Goal: Submit feedback/report problem: Submit feedback/report problem

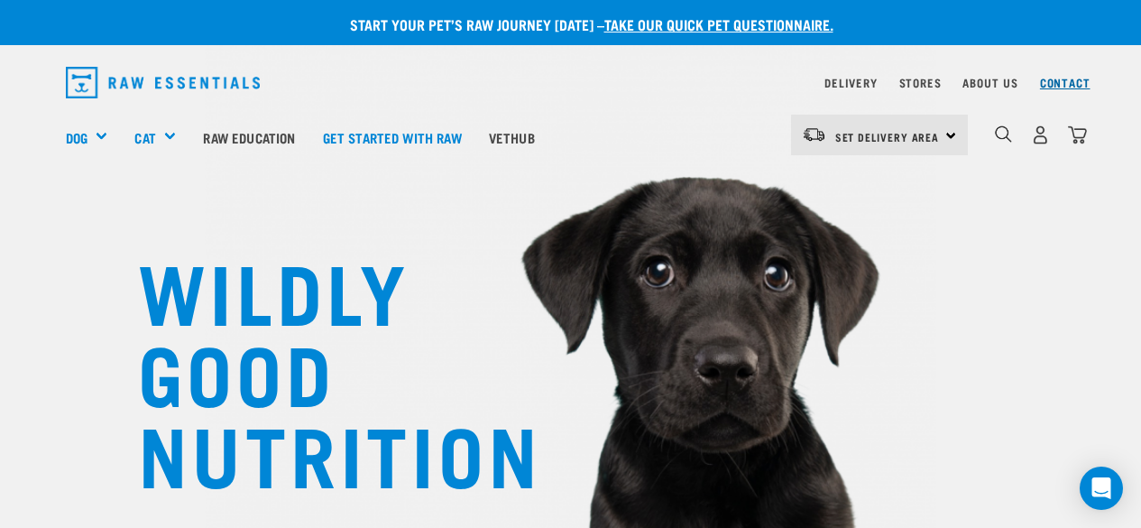
click at [1051, 86] on link "Contact" at bounding box center [1065, 82] width 51 height 6
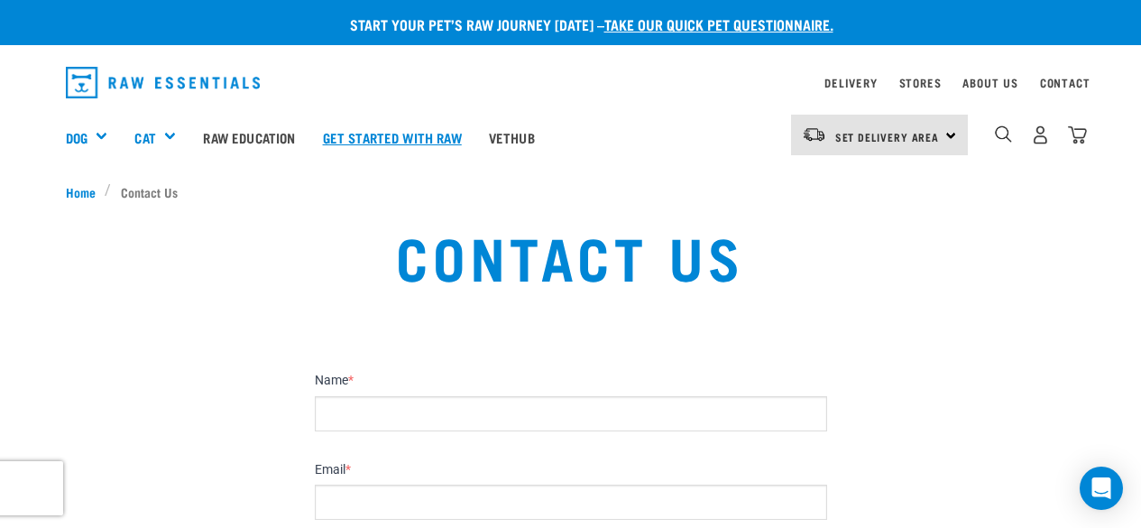
click at [459, 129] on link "Get started with Raw" at bounding box center [392, 137] width 166 height 72
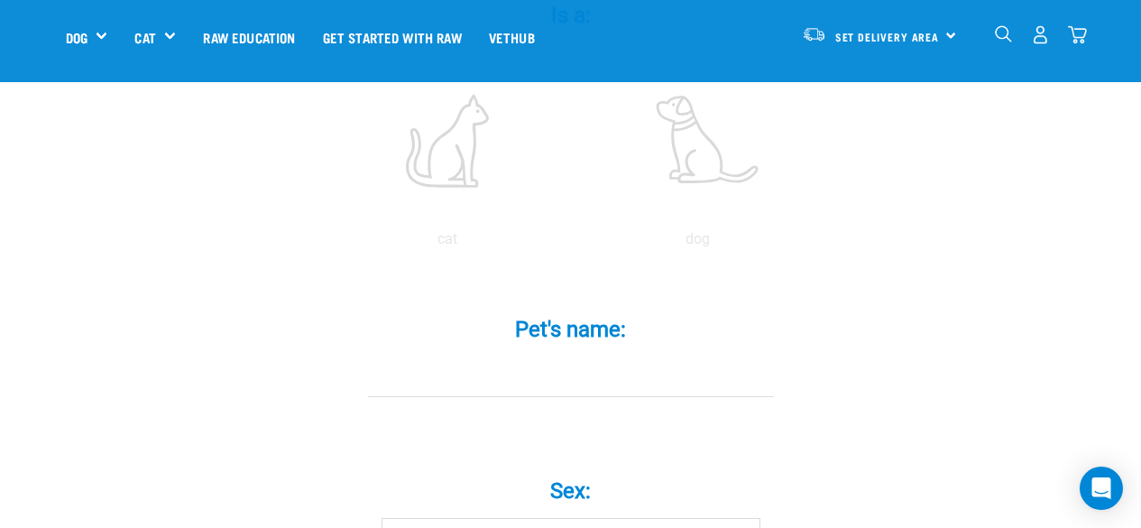
scroll to position [451, 0]
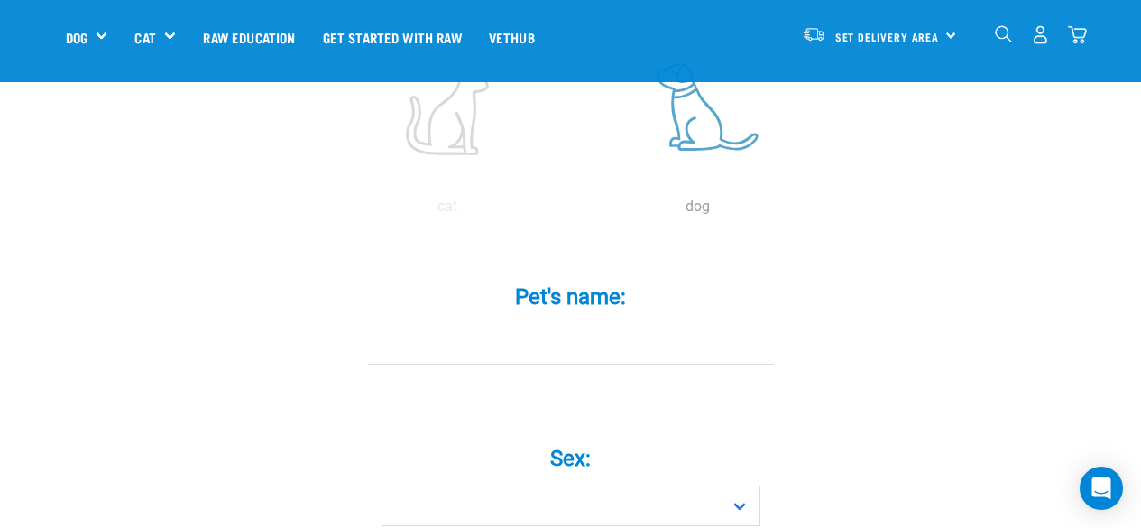
click at [707, 128] on label at bounding box center [699, 108] width 244 height 153
click at [573, 211] on input "radio" at bounding box center [573, 211] width 0 height 0
click at [1048, 32] on img "dropdown navigation" at bounding box center [1040, 34] width 19 height 19
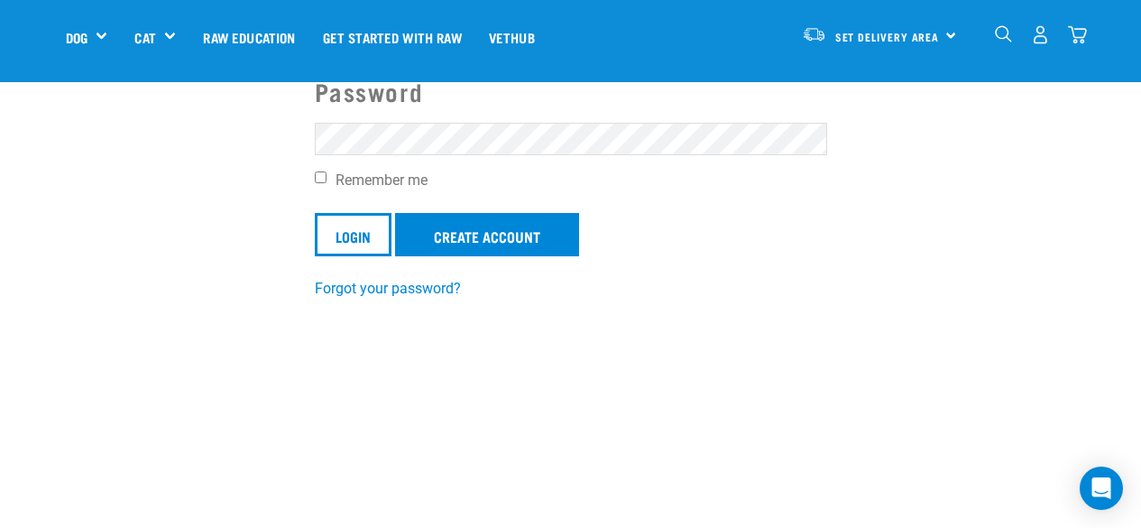
scroll to position [180, 0]
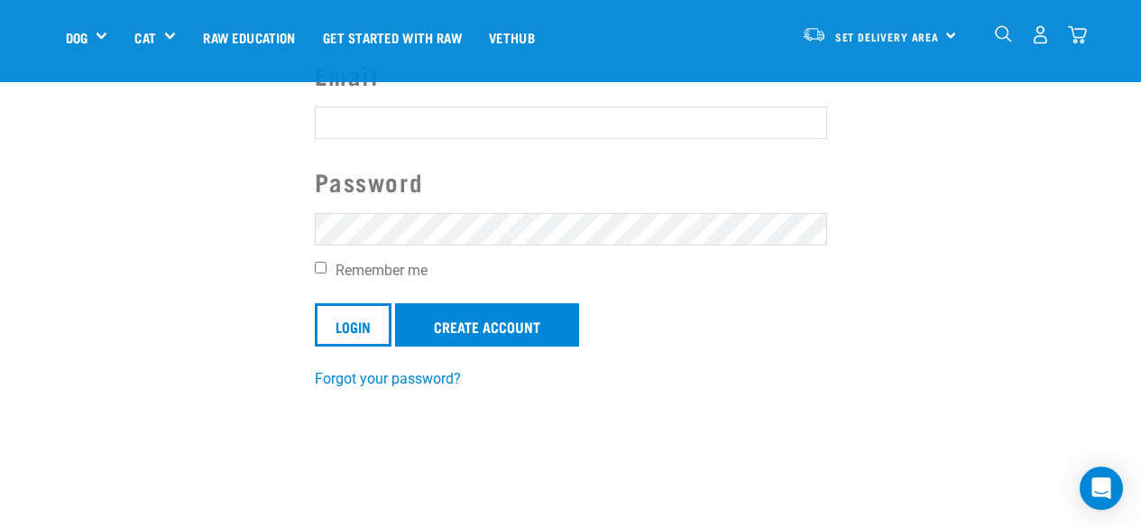
click at [440, 125] on input "Email" at bounding box center [571, 122] width 512 height 32
type input "kaitlynmarama52@gmail.com"
click at [324, 267] on input "Remember me" at bounding box center [321, 268] width 12 height 12
checkbox input "true"
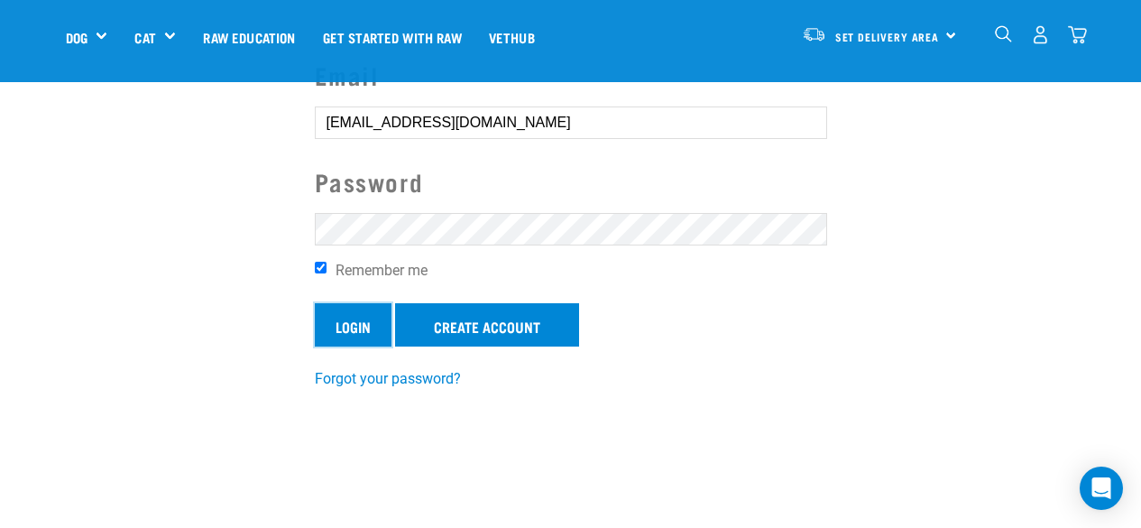
click at [364, 322] on input "Login" at bounding box center [353, 324] width 77 height 43
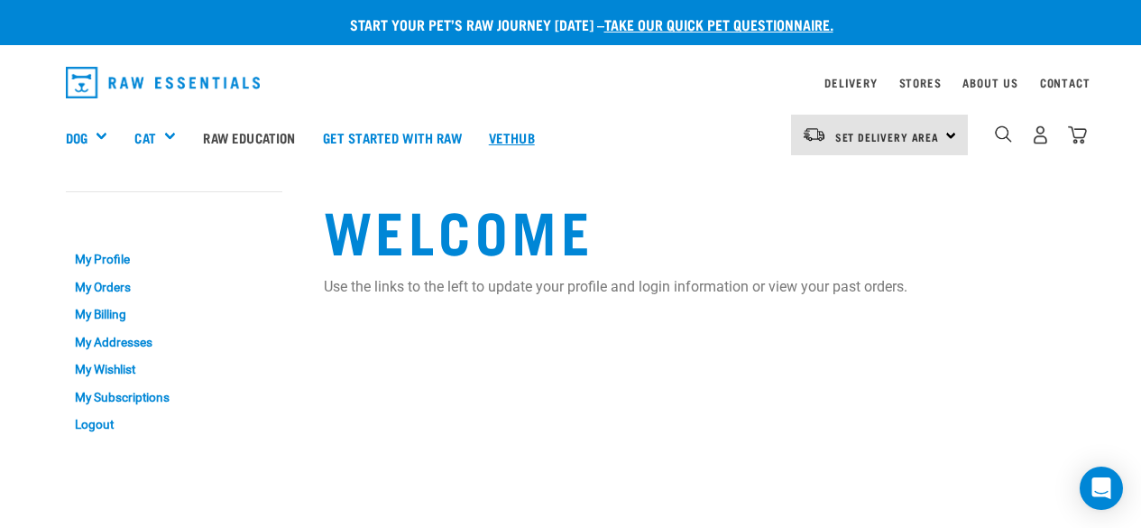
click at [528, 134] on link "Vethub" at bounding box center [511, 137] width 73 height 72
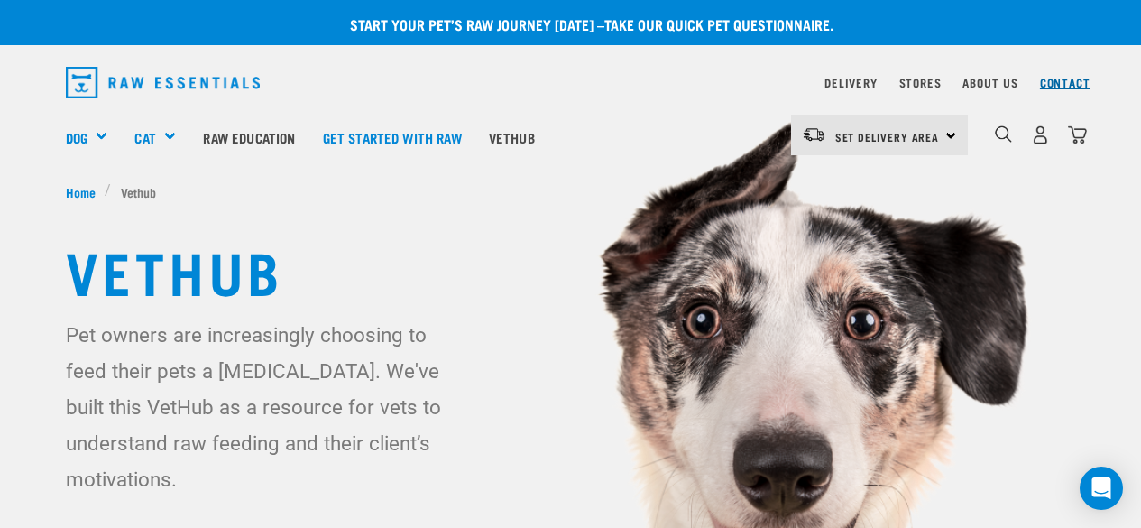
click at [1052, 83] on link "Contact" at bounding box center [1065, 82] width 51 height 6
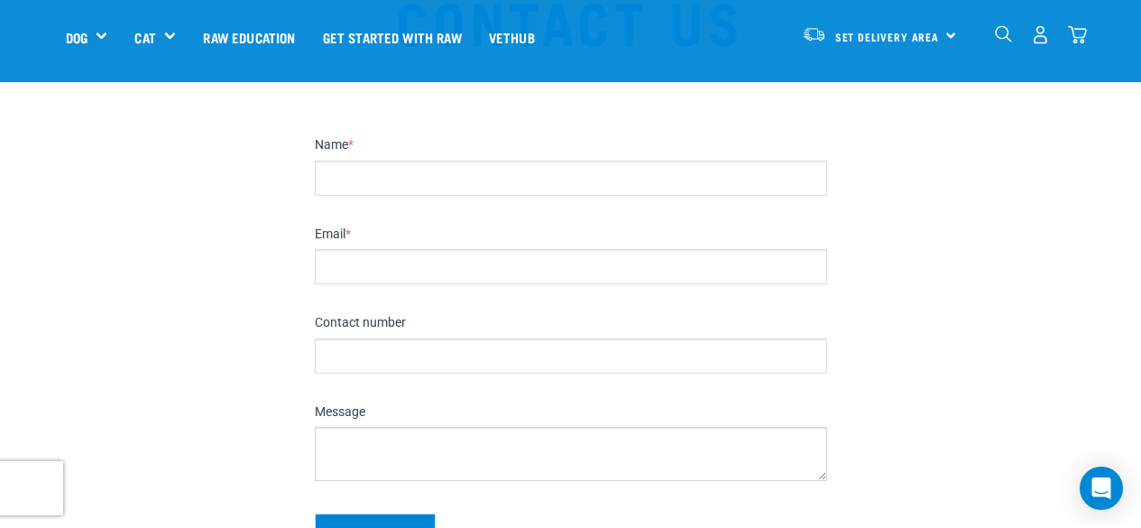
scroll to position [90, 0]
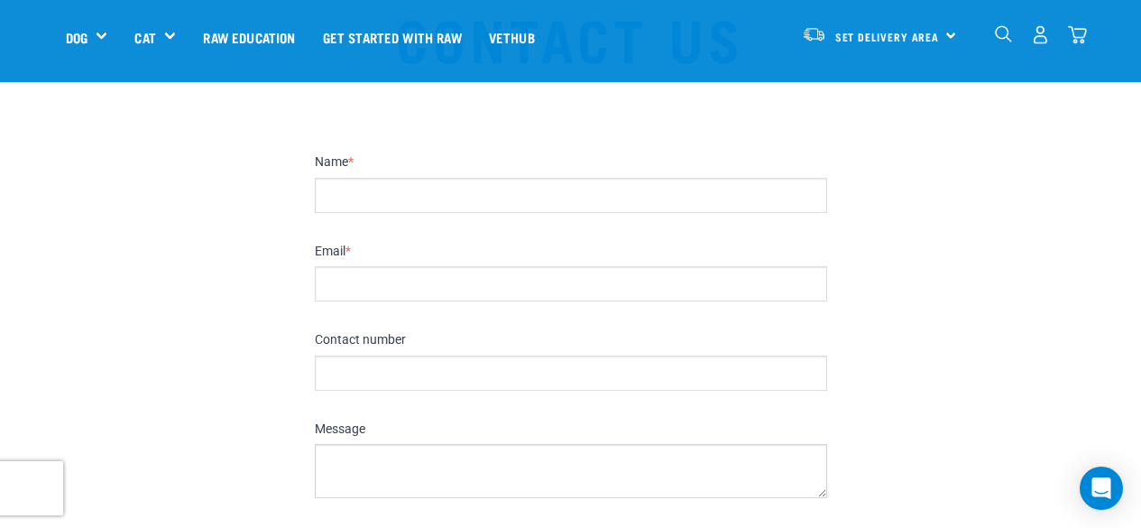
click at [431, 201] on input "Name *" at bounding box center [571, 195] width 512 height 35
type input "[PERSON_NAME]"
click at [411, 286] on input "Email *" at bounding box center [571, 283] width 512 height 35
type input "[EMAIL_ADDRESS][DOMAIN_NAME]"
click at [409, 364] on input "Contact number" at bounding box center [571, 372] width 512 height 35
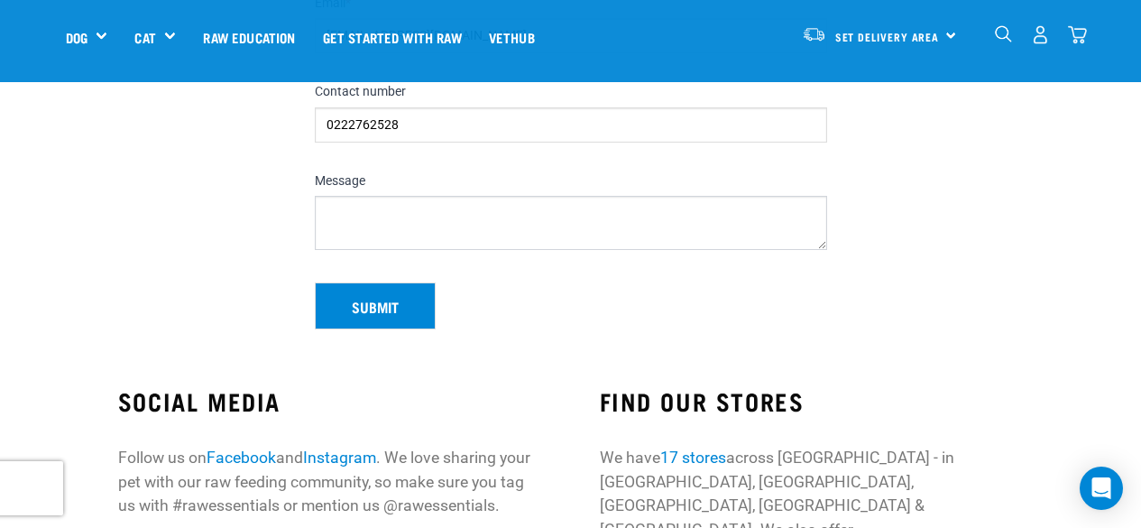
scroll to position [361, 0]
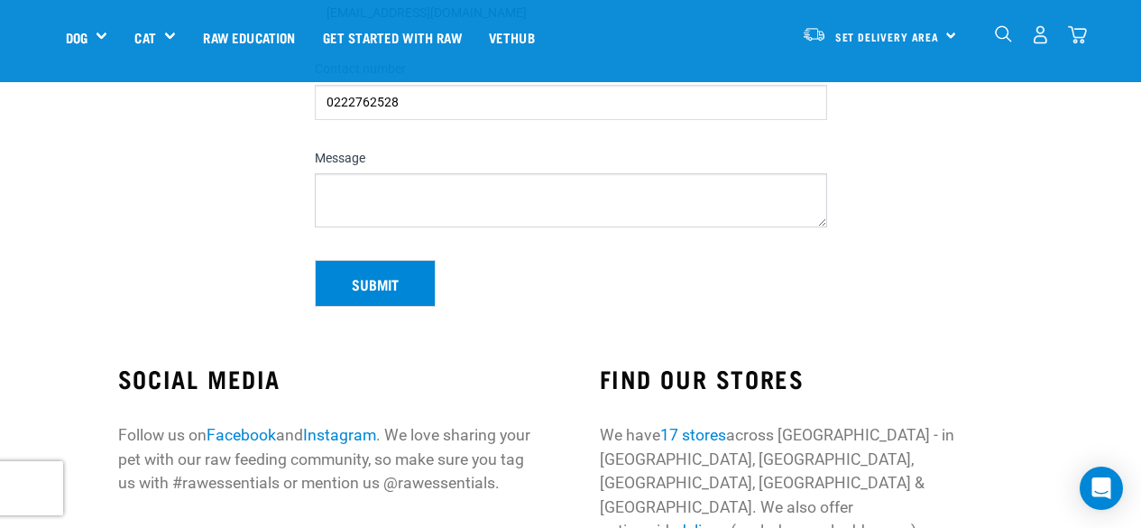
type input "0222762528"
click at [423, 188] on textarea "Message" at bounding box center [571, 200] width 512 height 54
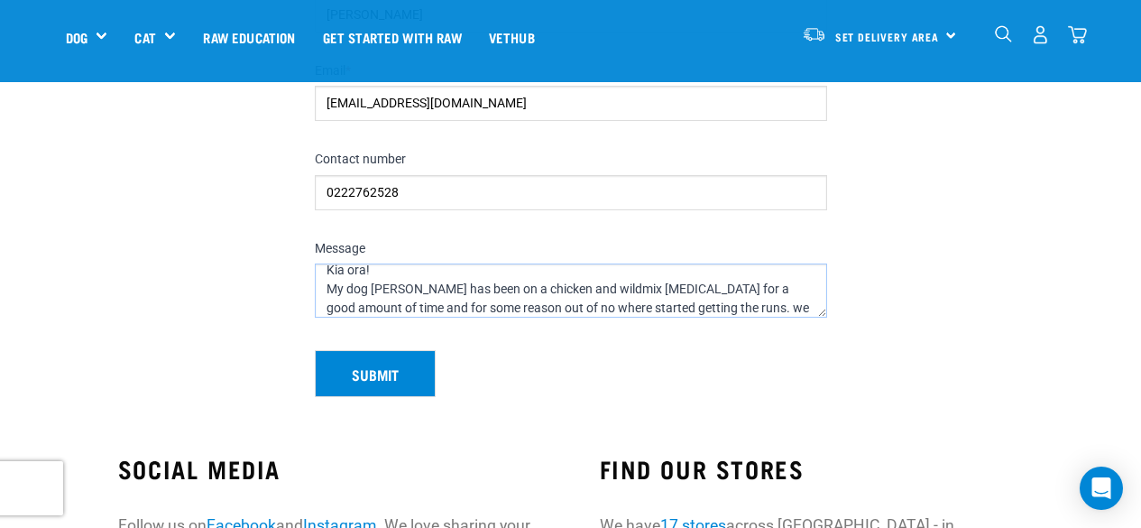
scroll to position [0, 0]
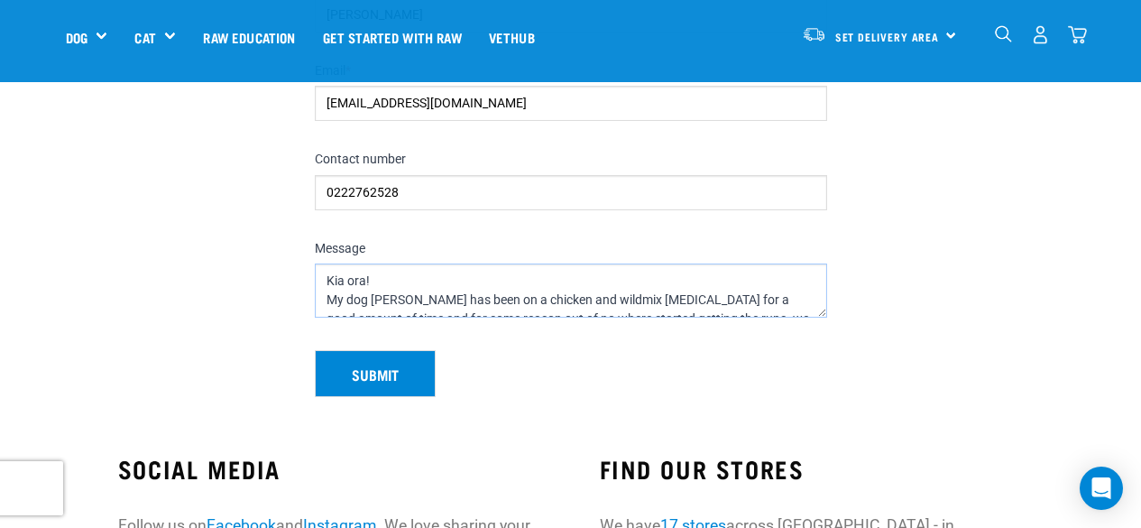
click at [359, 286] on textarea "Kia ora! My dog [PERSON_NAME] has been on a chicken and wildmix [MEDICAL_DATA] …" at bounding box center [571, 290] width 512 height 54
drag, startPoint x: 359, startPoint y: 285, endPoint x: 642, endPoint y: 281, distance: 283.3
click at [642, 281] on textarea "Kia ora! My dog [PERSON_NAME] has been on a chicken and wildmix [MEDICAL_DATA] …" at bounding box center [571, 290] width 512 height 54
drag, startPoint x: 382, startPoint y: 300, endPoint x: 434, endPoint y: 310, distance: 53.3
click at [382, 300] on textarea "Kia ora! My dog [PERSON_NAME] has been on a chicken and wildmix [MEDICAL_DATA] …" at bounding box center [571, 290] width 512 height 54
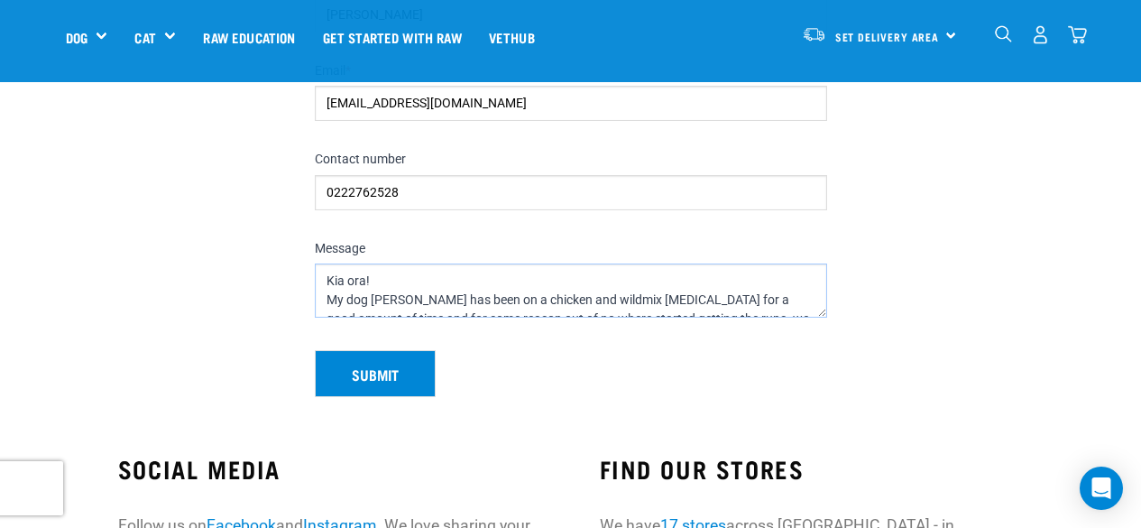
click at [570, 299] on textarea "Kia ora! My dog [PERSON_NAME] has been on a chicken and wildmix [MEDICAL_DATA] …" at bounding box center [571, 290] width 512 height 54
click at [577, 301] on textarea "Kia ora! My dog [PERSON_NAME] has been on a chicken and wildmix [MEDICAL_DATA] …" at bounding box center [571, 290] width 512 height 54
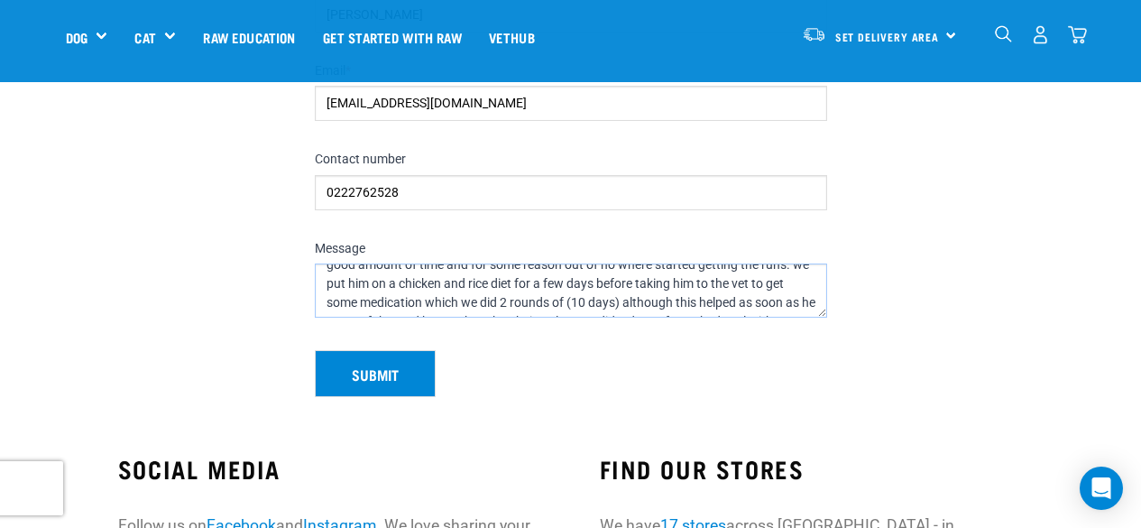
scroll to position [133, 0]
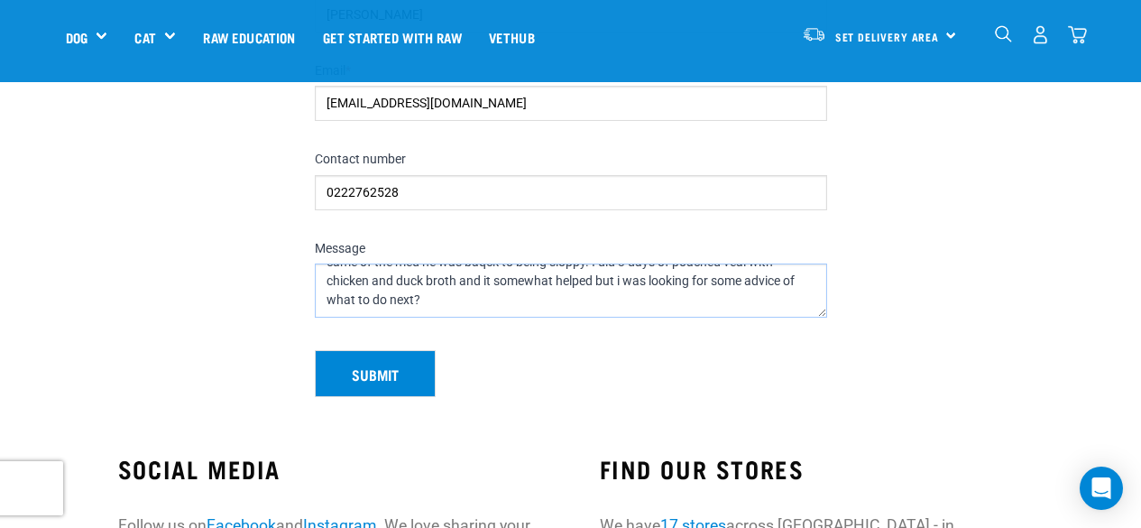
drag, startPoint x: 327, startPoint y: 282, endPoint x: 427, endPoint y: 326, distance: 109.1
click at [427, 326] on div "Message Kia ora! My dog [PERSON_NAME] has been on a chicken and wild mix [MEDIC…" at bounding box center [571, 282] width 527 height 108
paste textarea ", My dog [PERSON_NAME] has been on a chicken and wild mix [MEDICAL_DATA] for qu…"
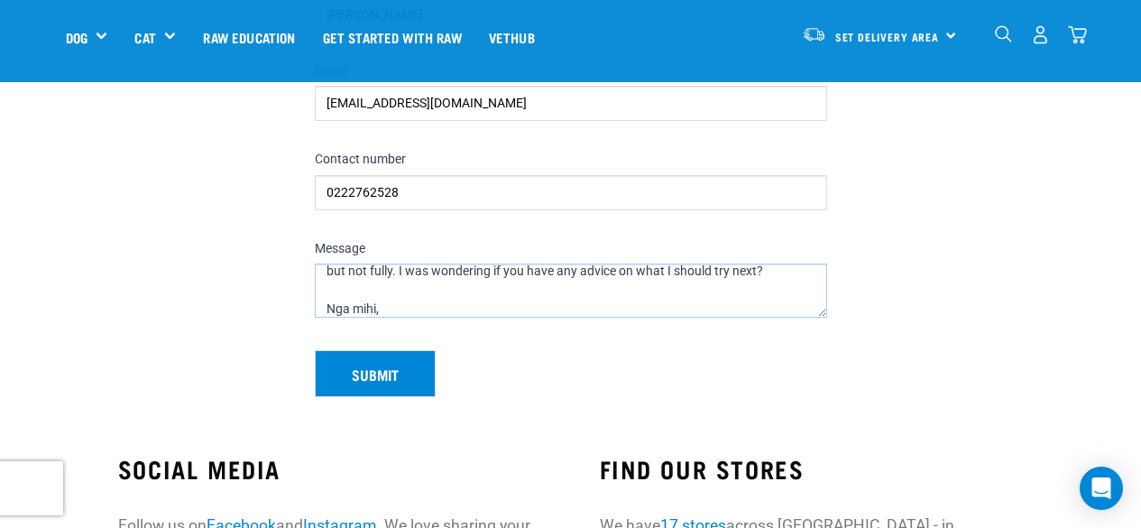
scroll to position [180, 0]
type textarea "Kia ora, My dog [PERSON_NAME] has been on a chicken and wild mix [MEDICAL_DATA]…"
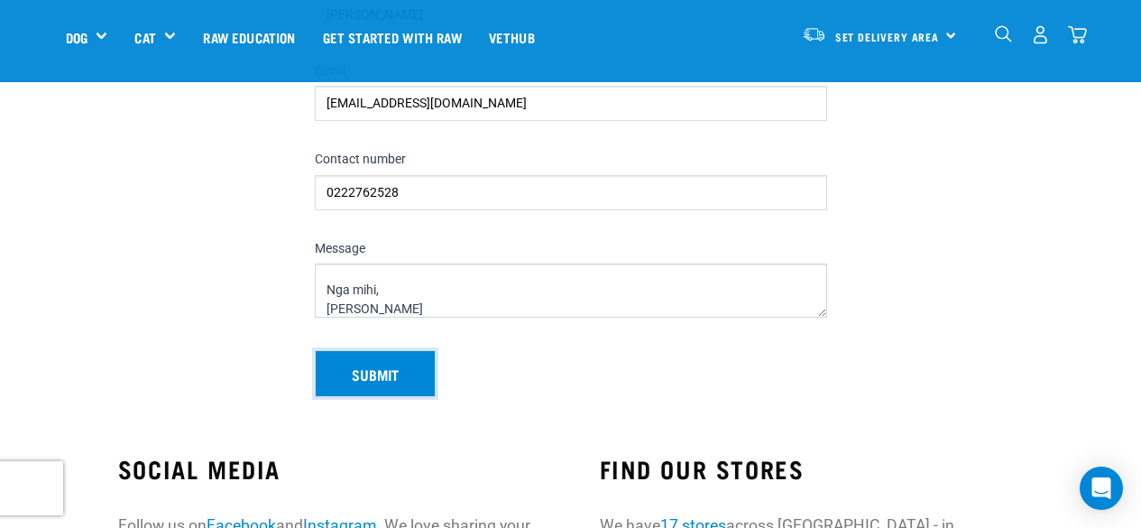
click at [374, 361] on button "Submit" at bounding box center [375, 373] width 121 height 47
